Goal: Book appointment/travel/reservation

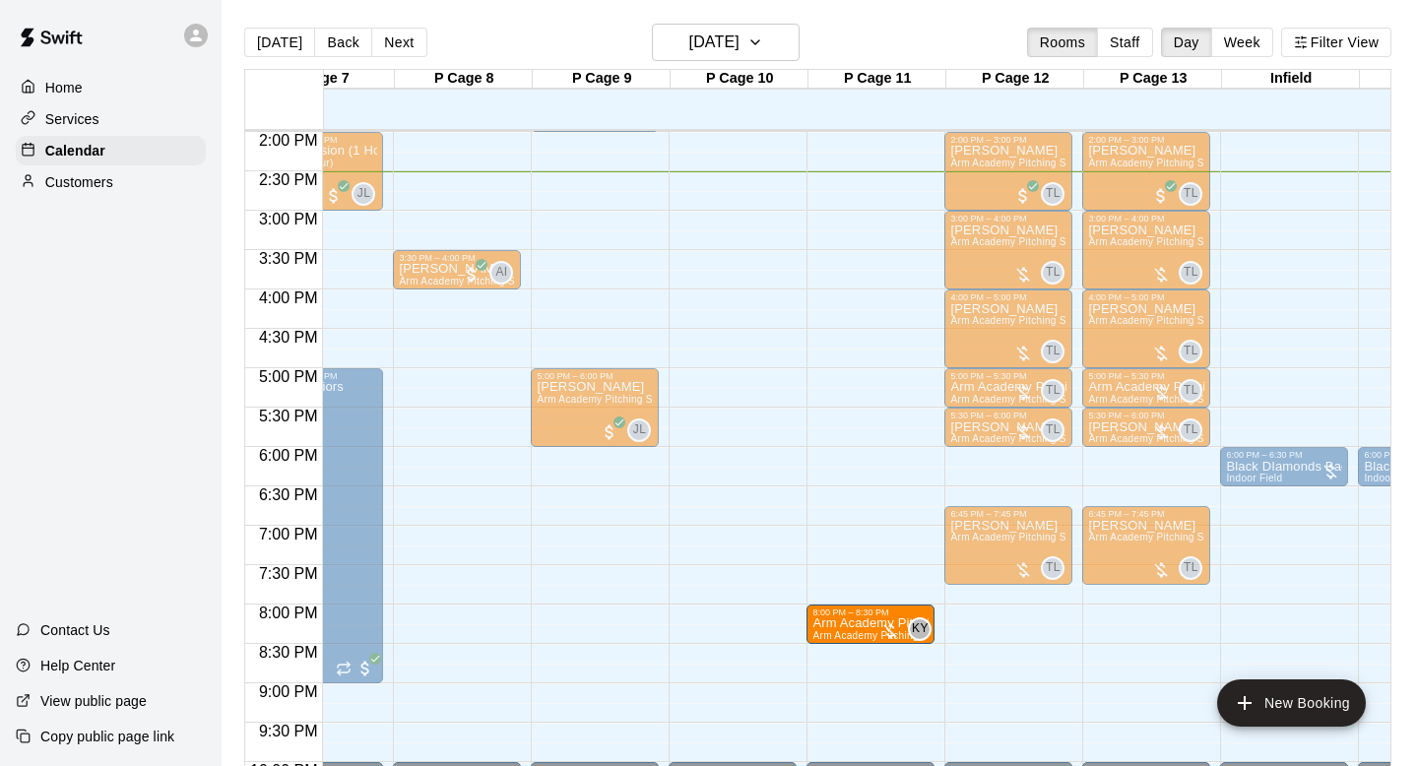
drag, startPoint x: 862, startPoint y: 471, endPoint x: 858, endPoint y: 639, distance: 168.4
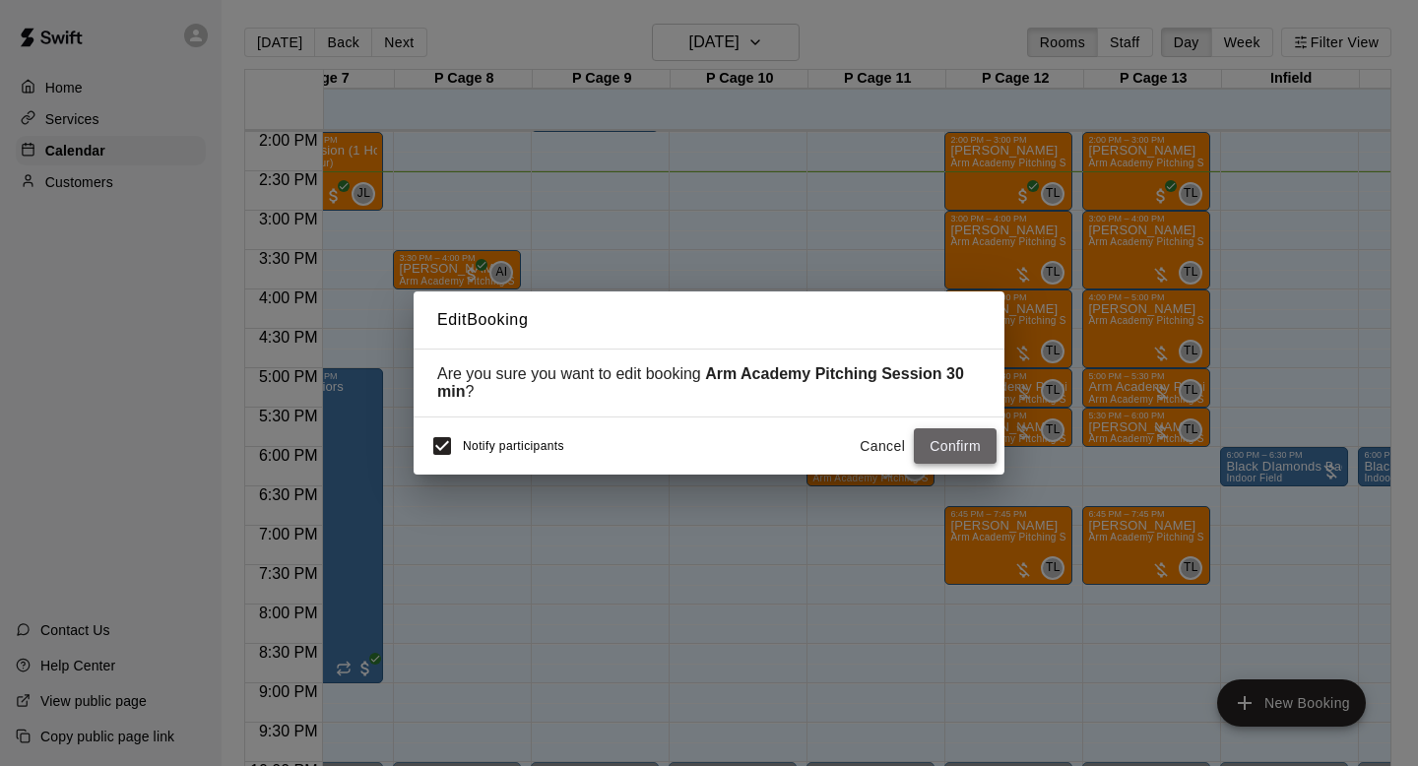
click at [957, 450] on button "Confirm" at bounding box center [955, 446] width 83 height 36
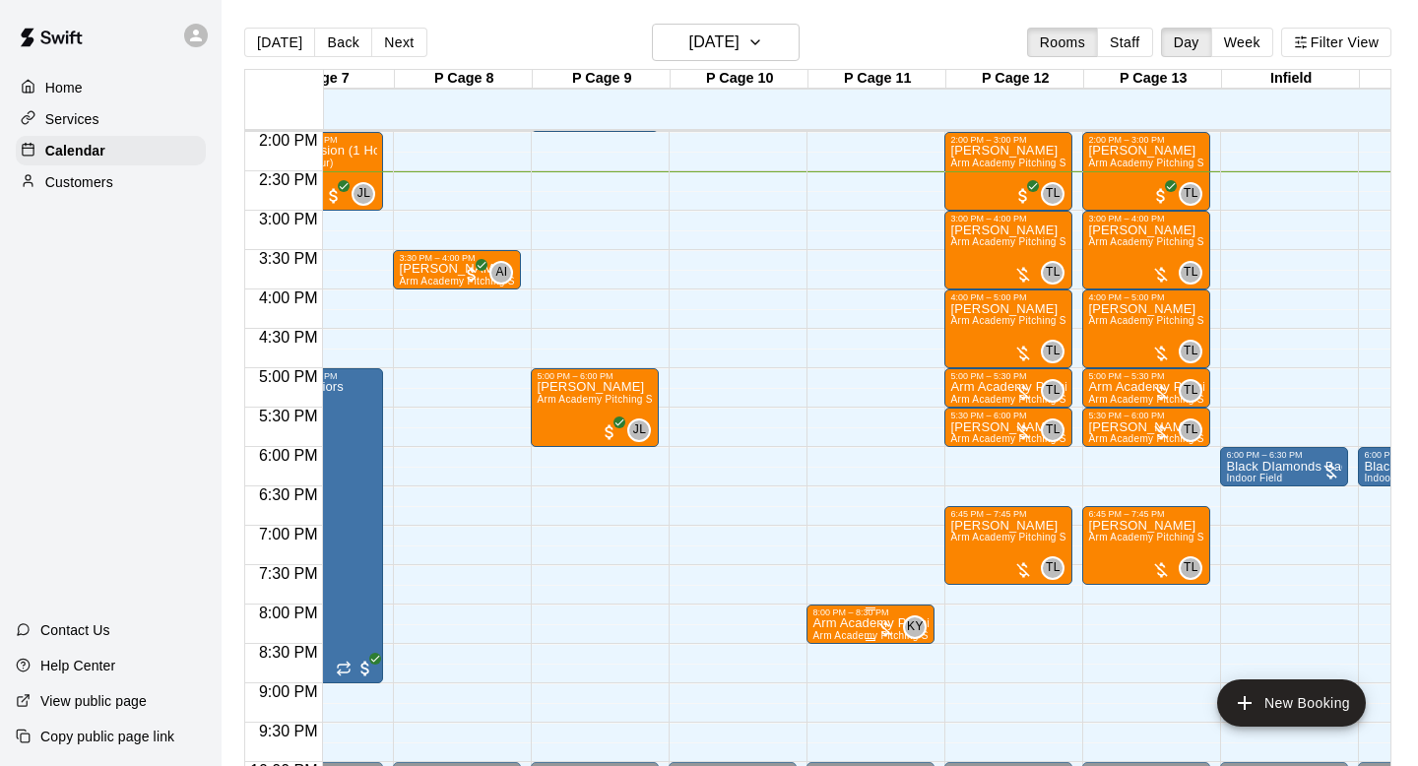
click at [844, 623] on p "Arm Academy Pitching Session 30 min" at bounding box center [870, 623] width 116 height 0
click at [833, 678] on img "edit" at bounding box center [833, 683] width 23 height 23
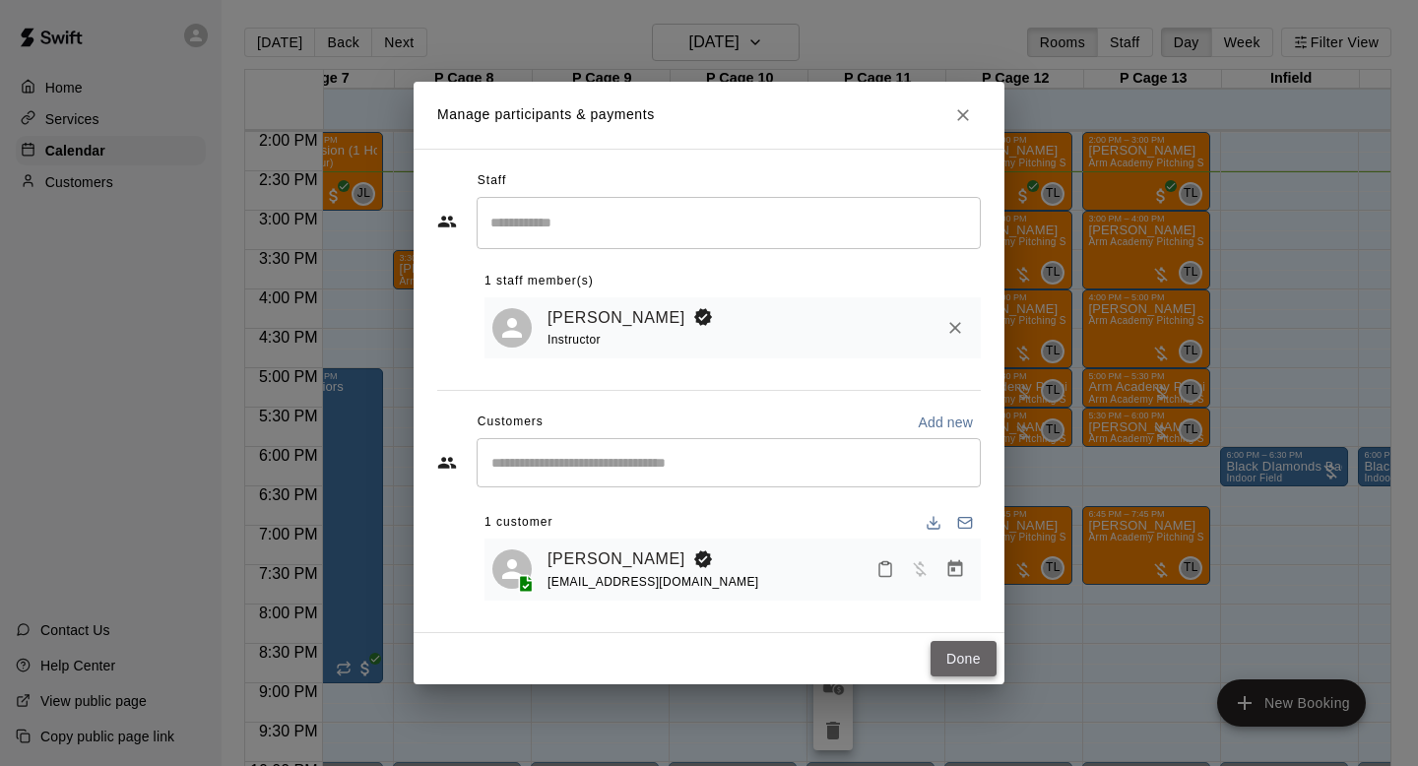
click at [962, 651] on button "Done" at bounding box center [963, 659] width 66 height 36
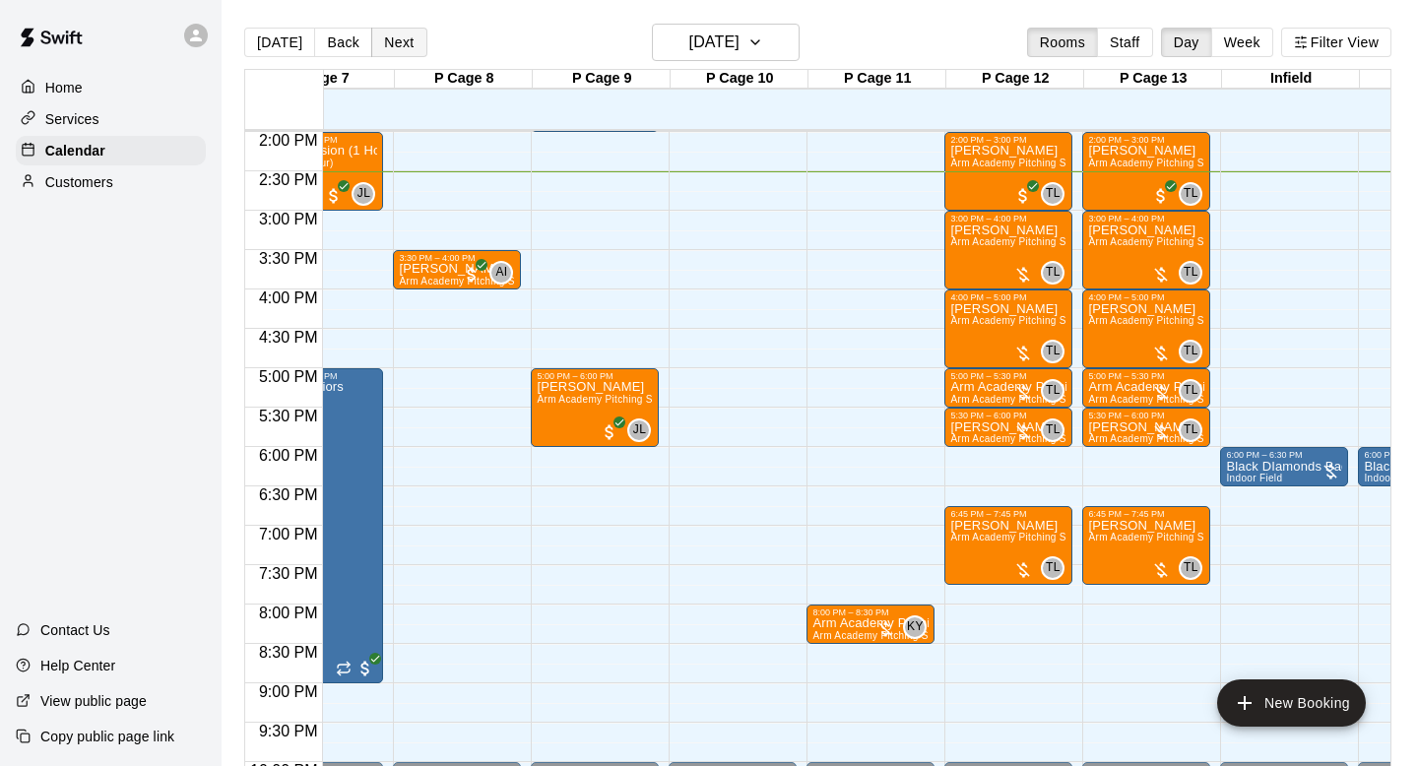
click at [402, 51] on button "Next" at bounding box center [398, 43] width 55 height 30
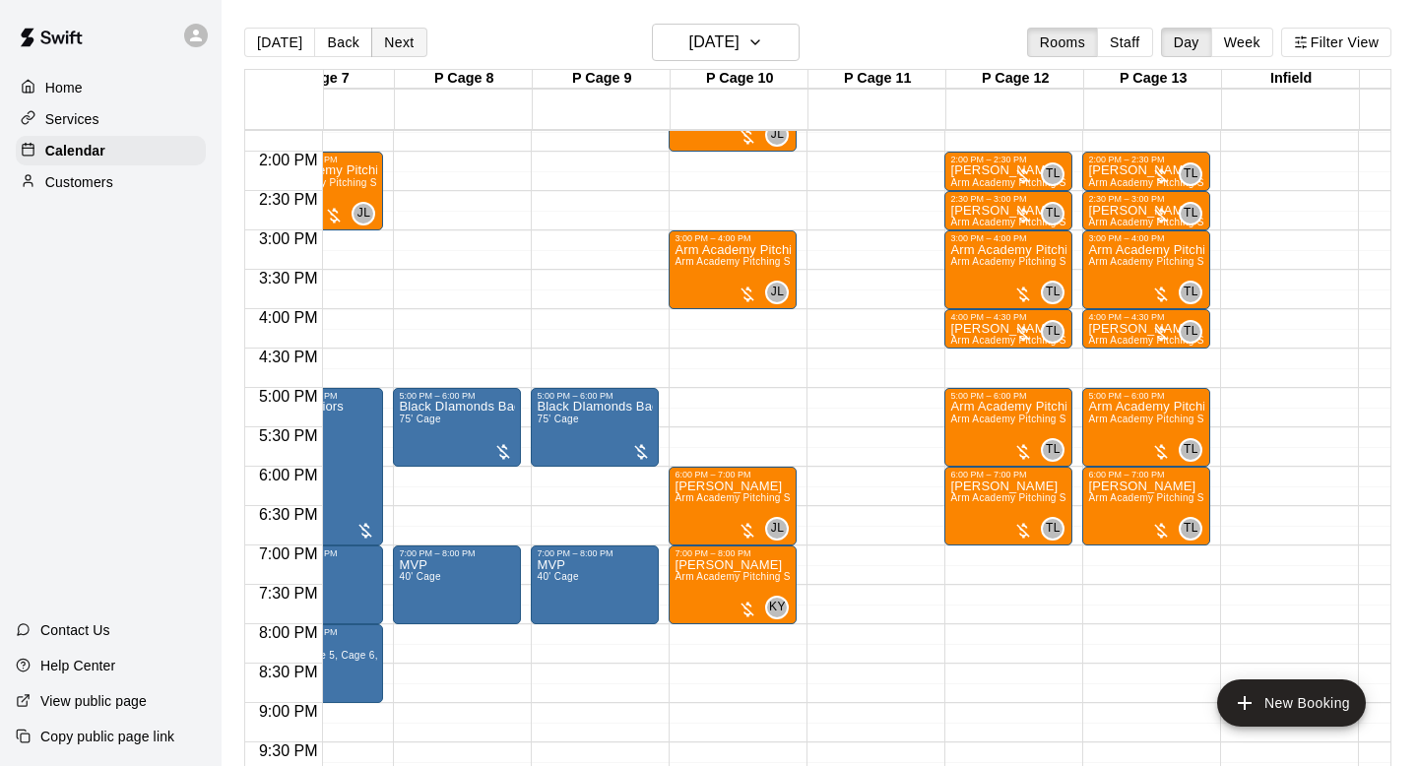
click at [404, 53] on button "Next" at bounding box center [398, 43] width 55 height 30
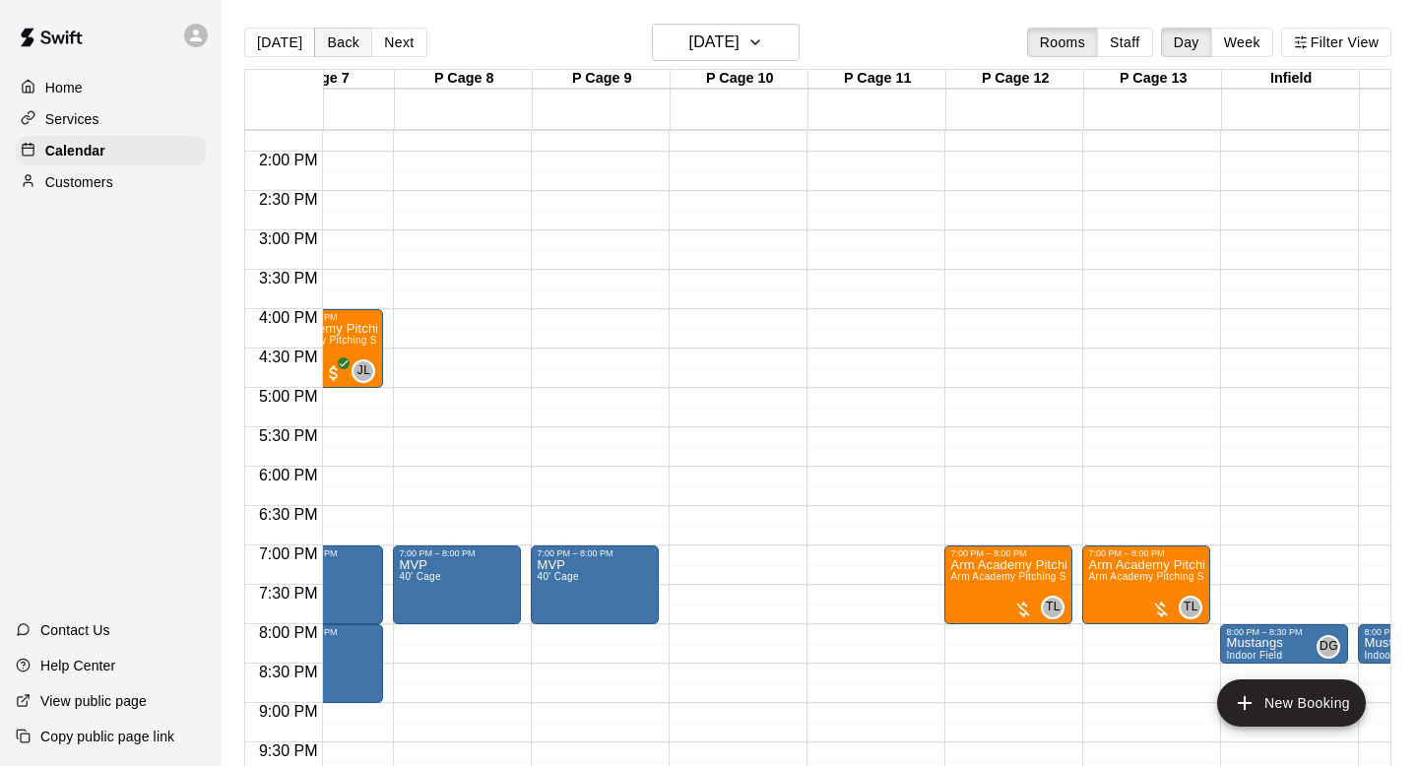
click at [341, 50] on button "Back" at bounding box center [343, 43] width 58 height 30
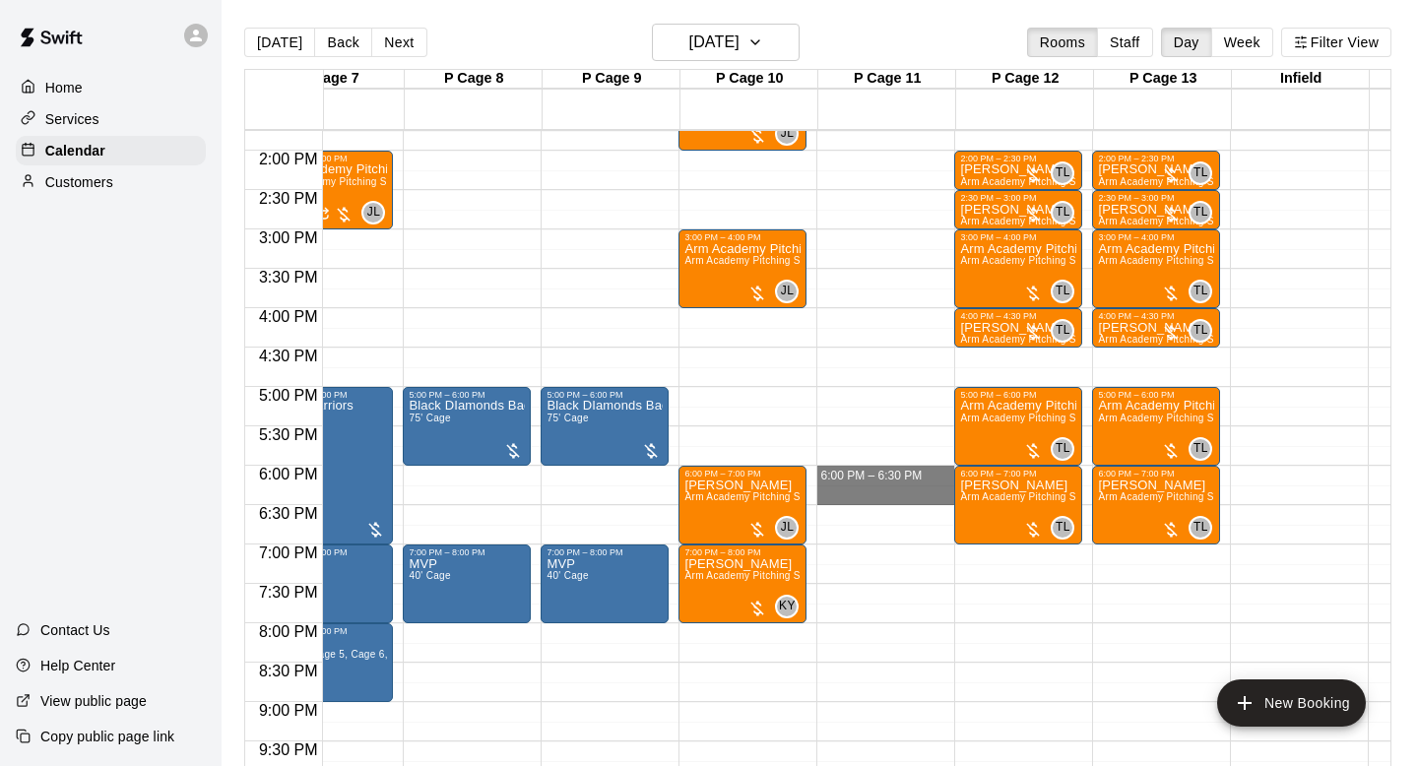
drag, startPoint x: 840, startPoint y: 468, endPoint x: 843, endPoint y: 490, distance: 22.8
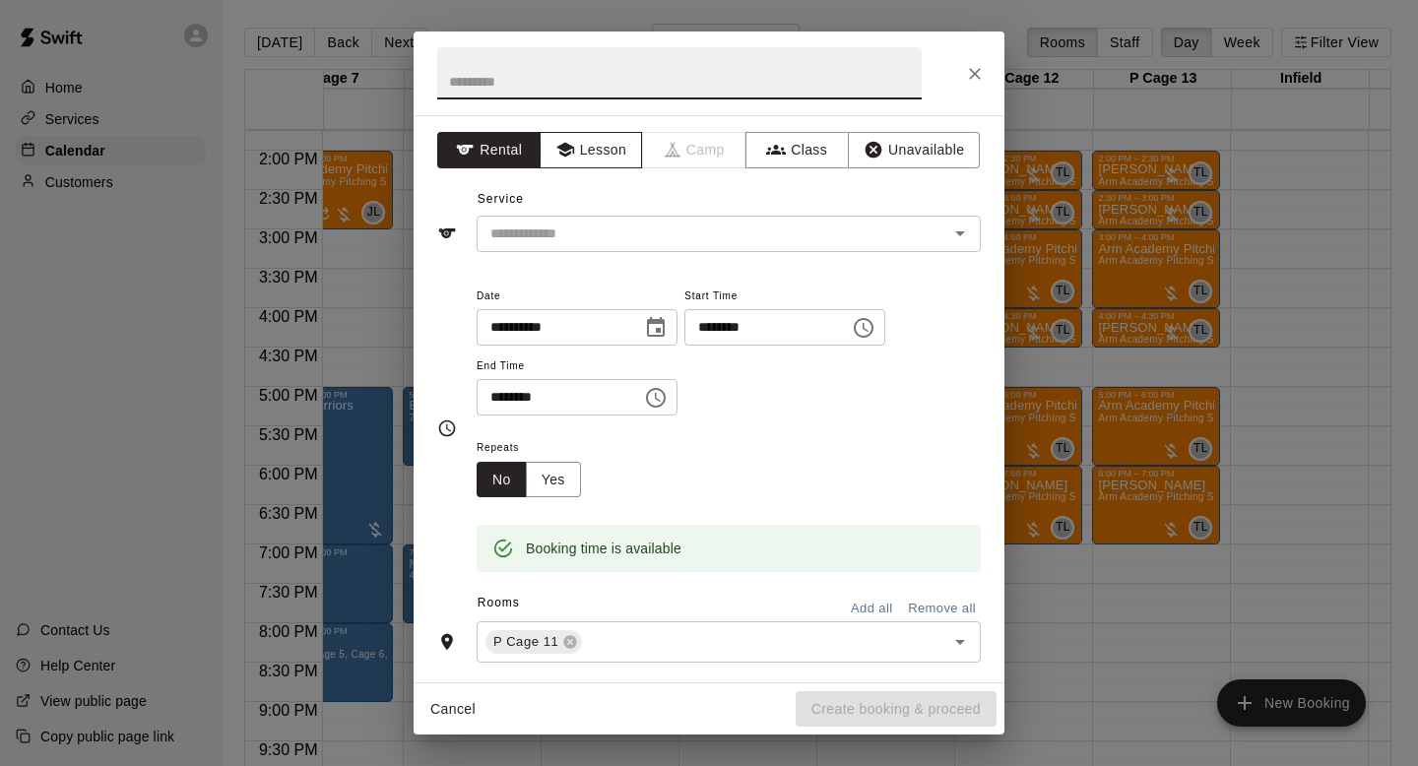
click at [617, 157] on button "Lesson" at bounding box center [590, 150] width 103 height 36
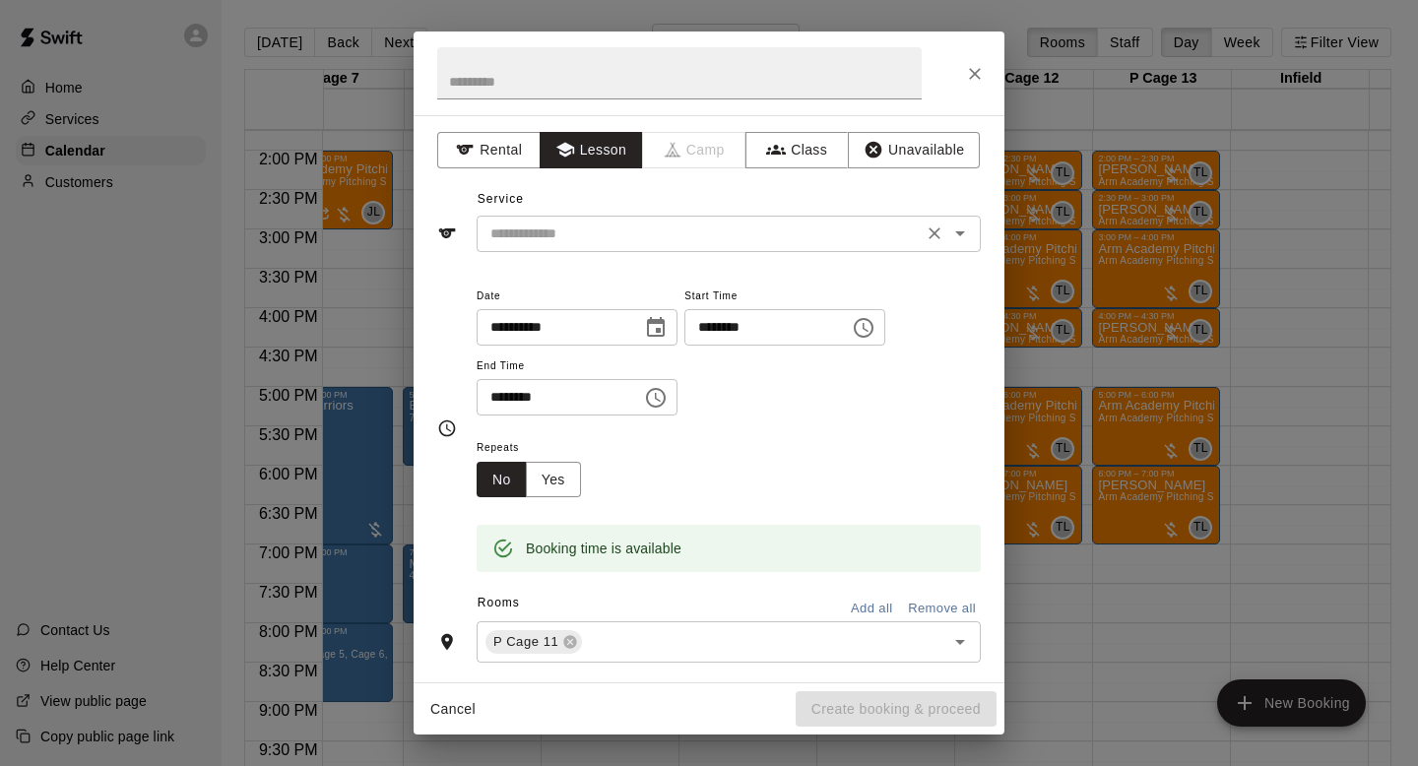
click at [953, 234] on icon "Open" at bounding box center [960, 234] width 24 height 24
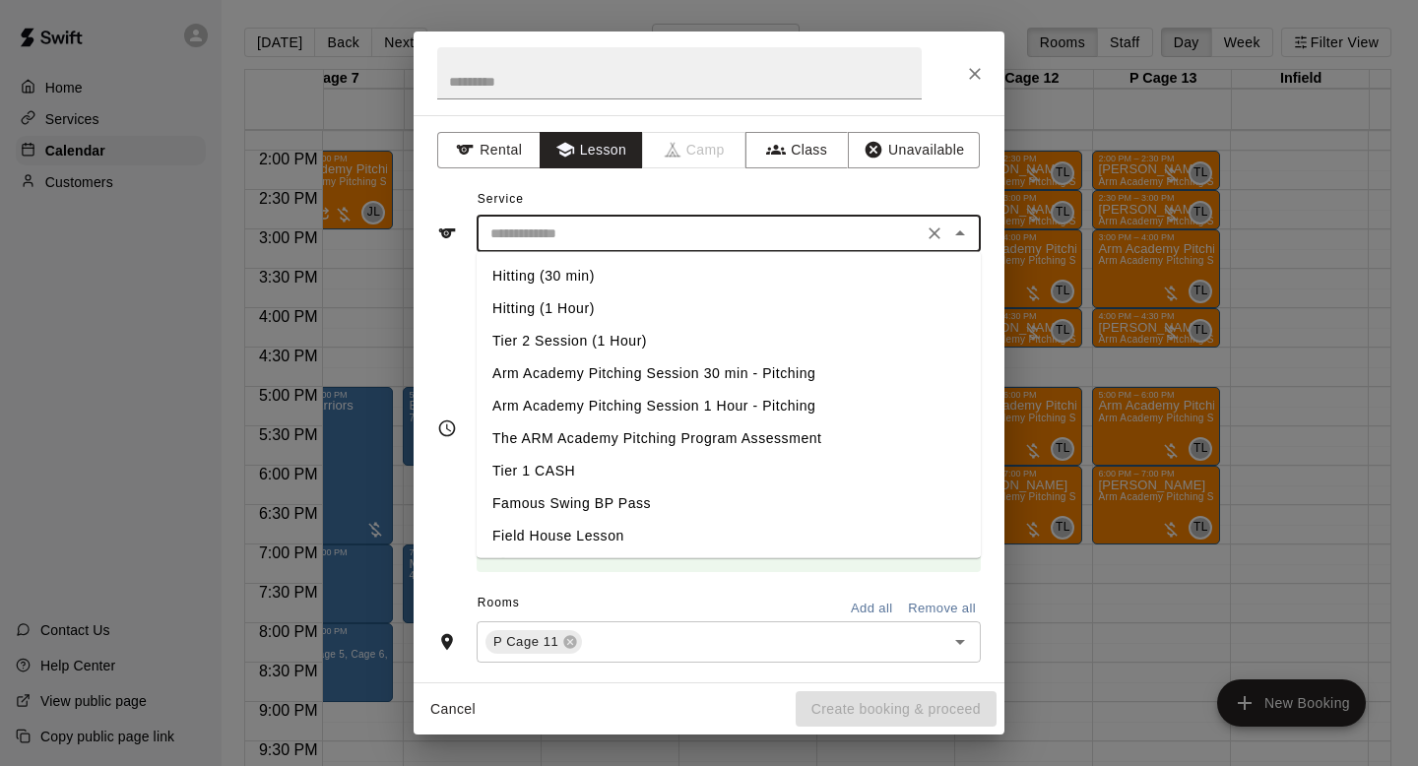
click at [672, 366] on li "Arm Academy Pitching Session 30 min - Pitching" at bounding box center [728, 373] width 504 height 32
type input "**********"
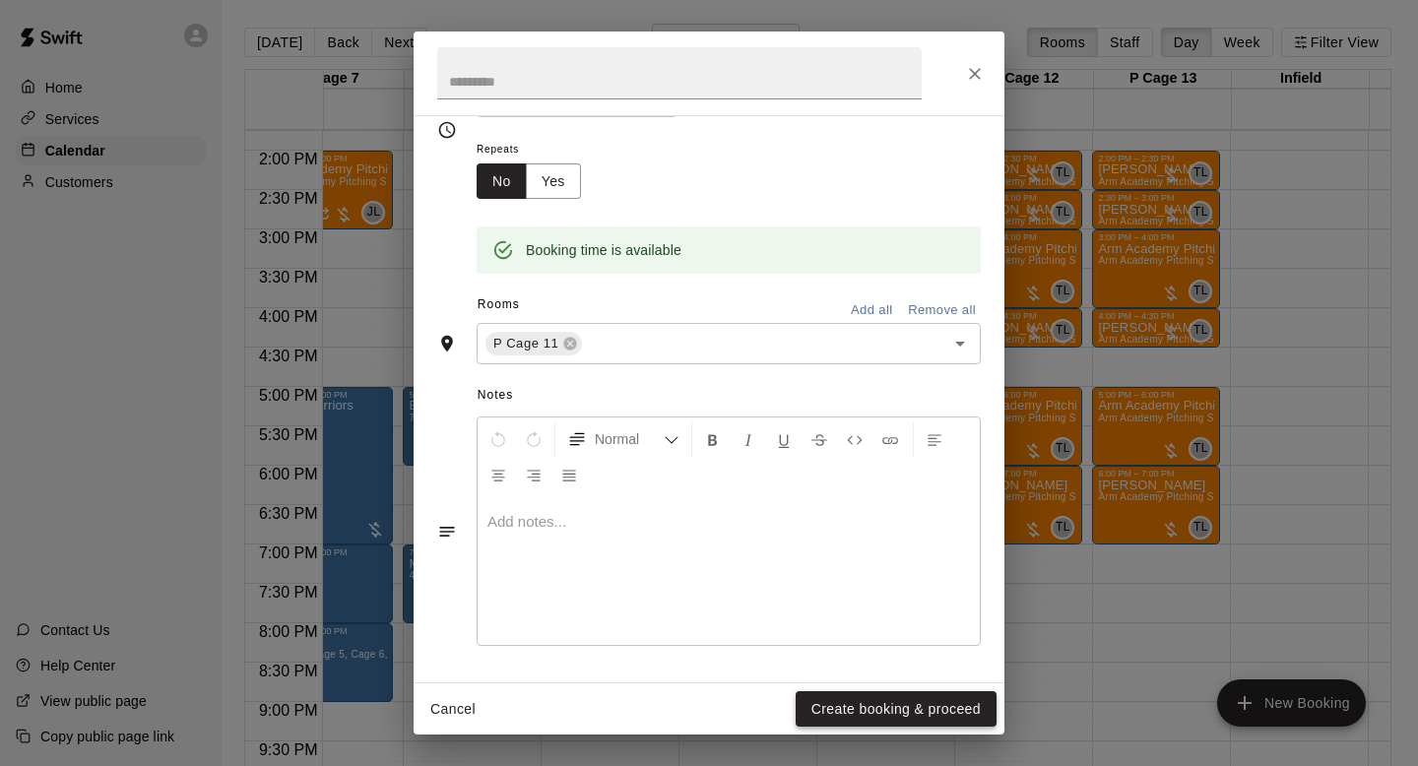
click at [907, 717] on button "Create booking & proceed" at bounding box center [895, 709] width 201 height 36
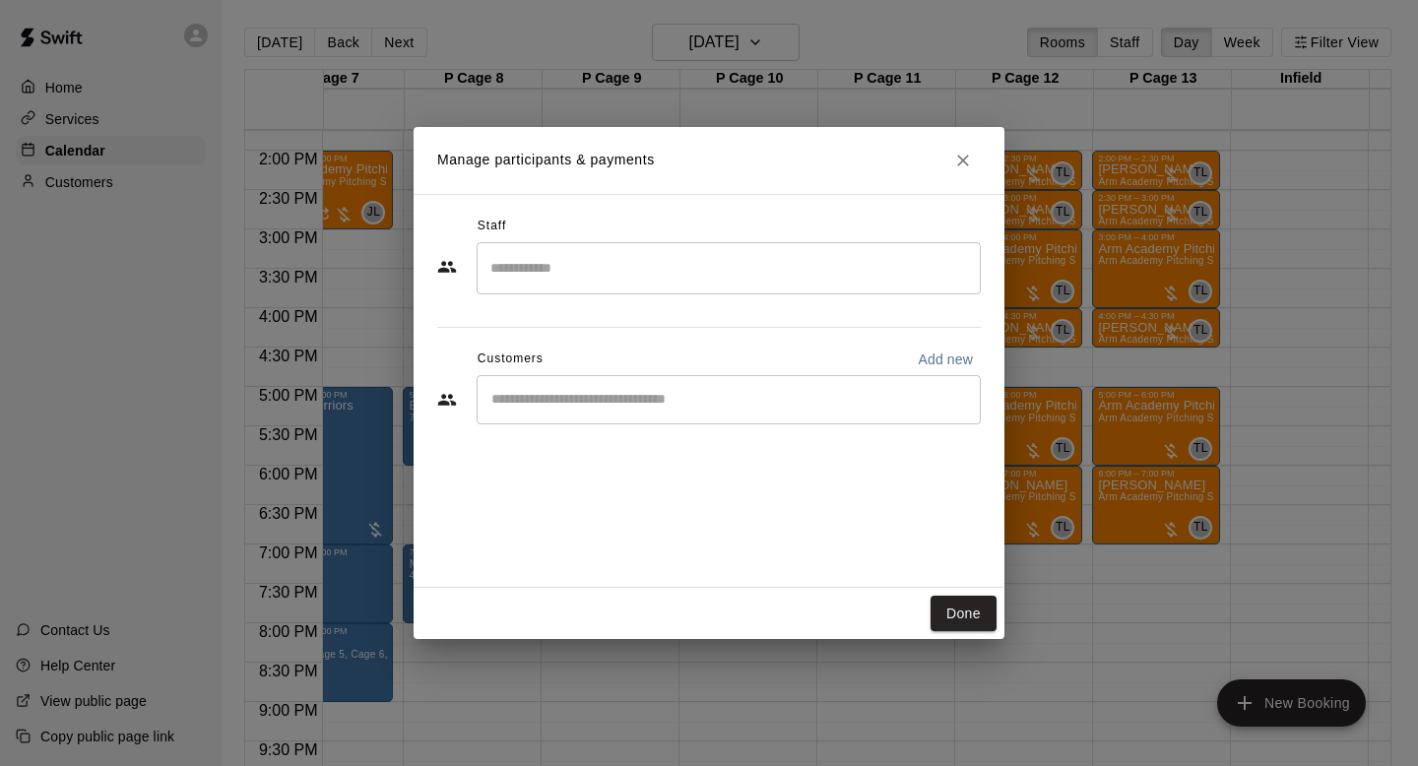
click at [564, 259] on input "Search staff" at bounding box center [728, 268] width 486 height 34
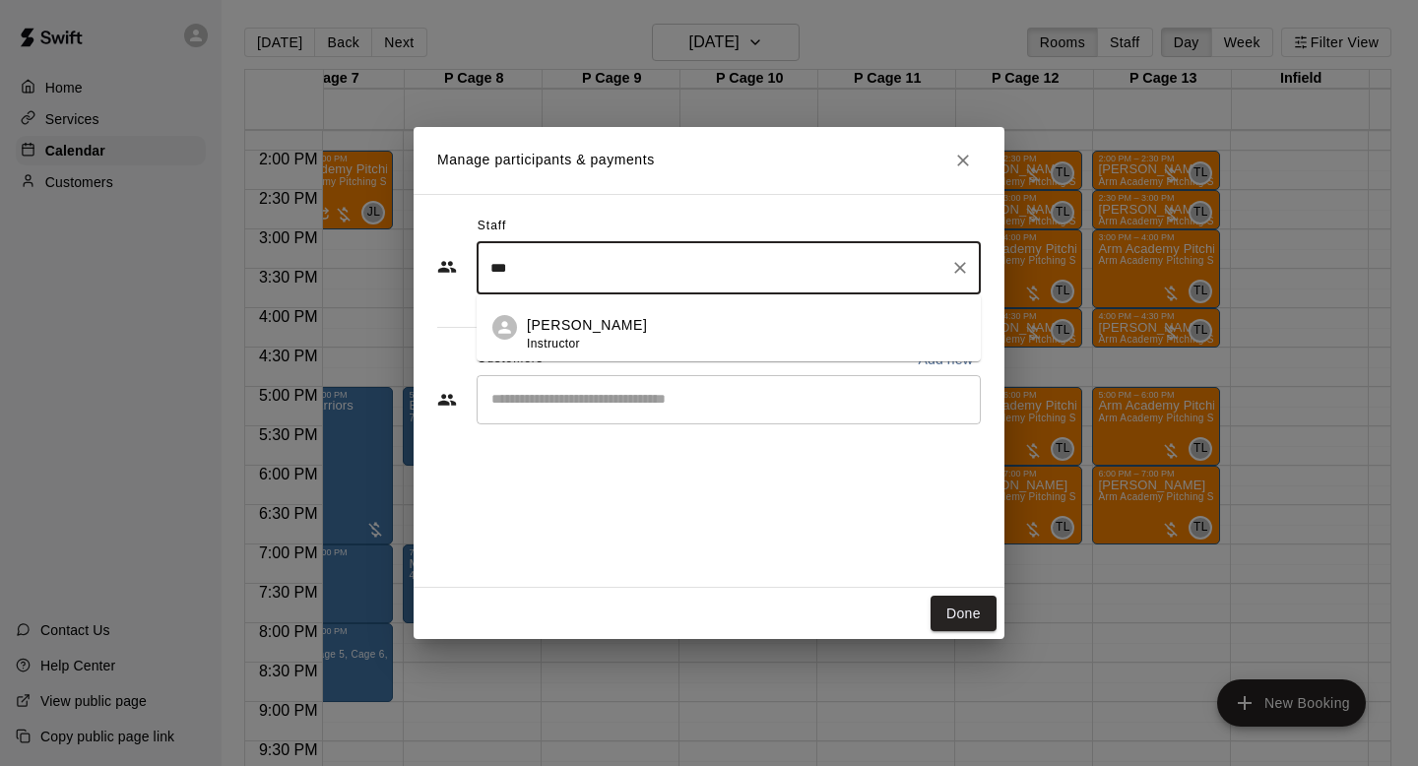
click at [576, 313] on li "[PERSON_NAME] Instructor" at bounding box center [728, 327] width 504 height 67
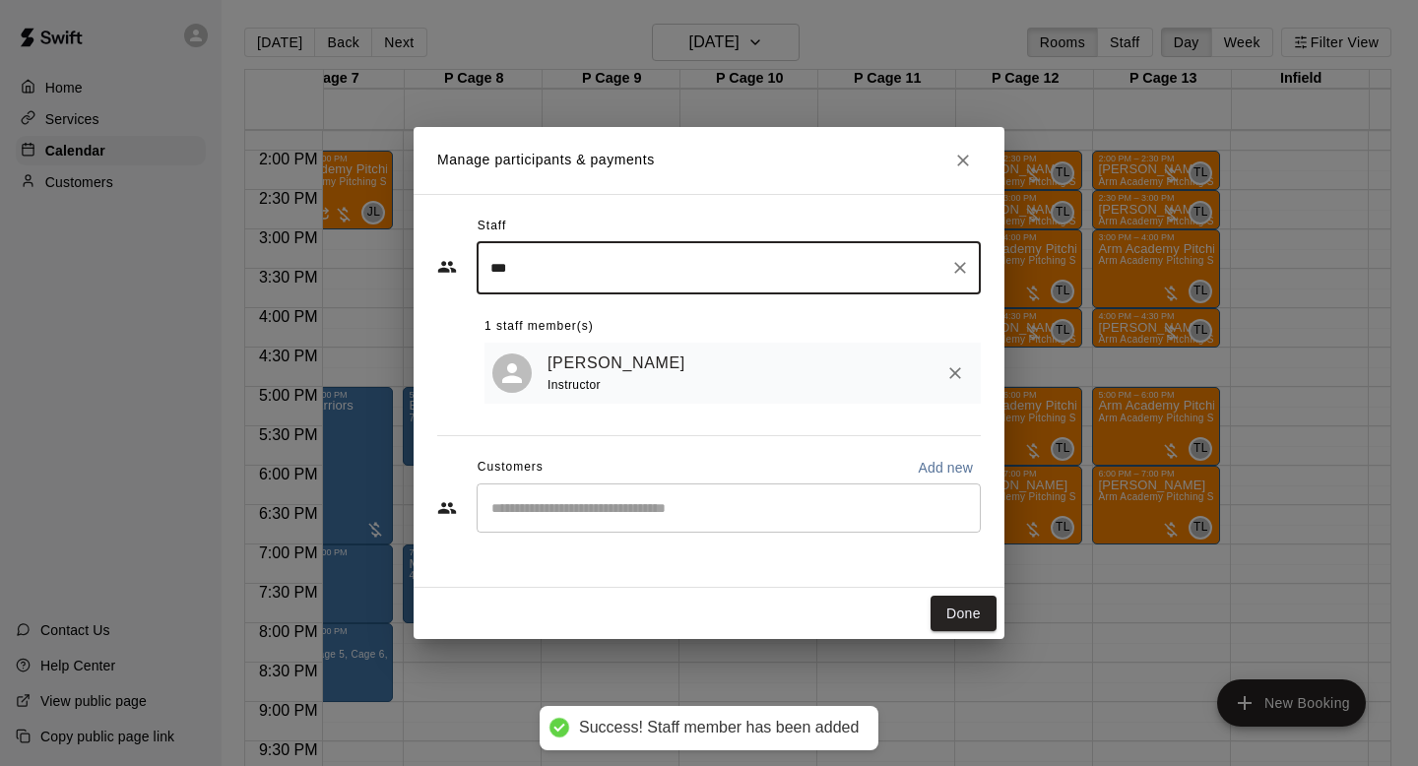
type input "***"
click at [562, 518] on input "Start typing to search customers..." at bounding box center [728, 508] width 486 height 20
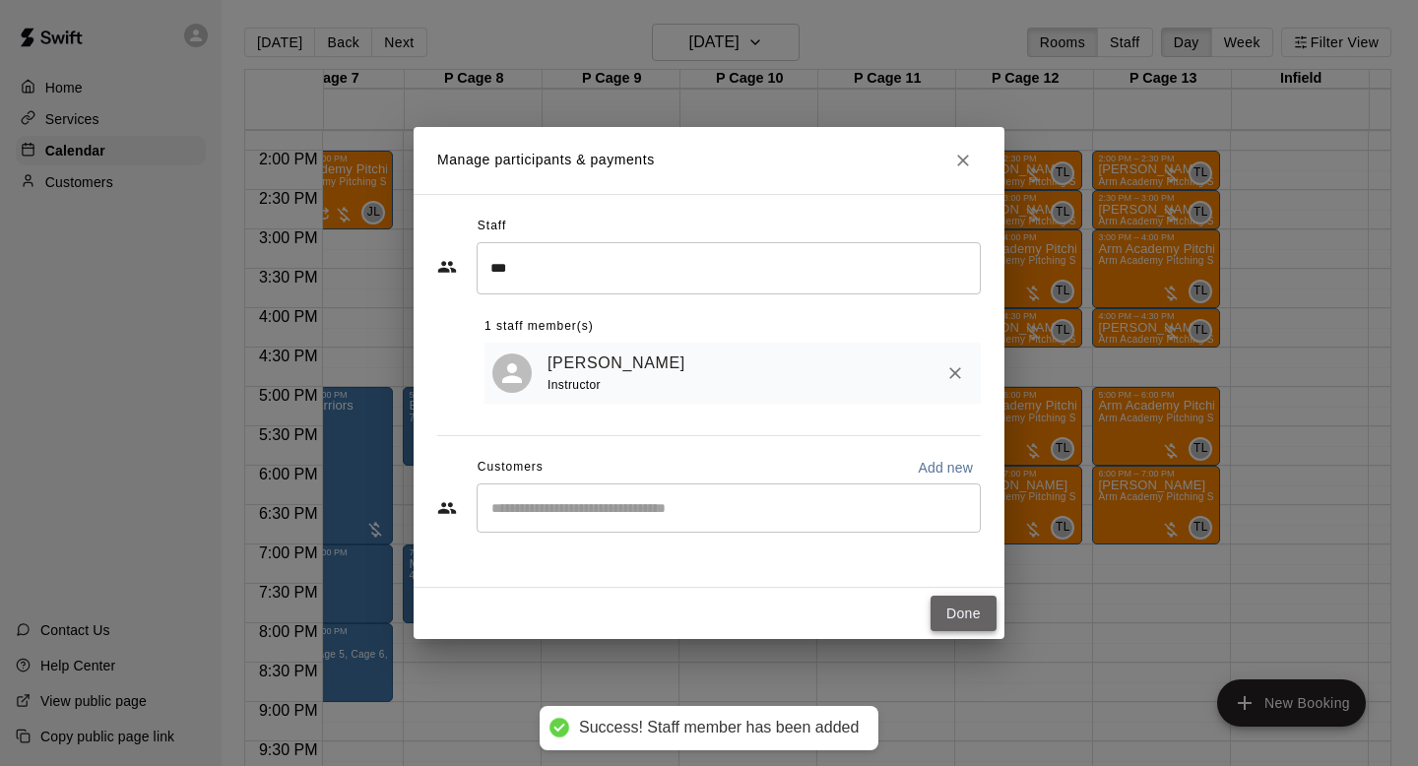
click at [957, 619] on button "Done" at bounding box center [963, 614] width 66 height 36
